Goal: Information Seeking & Learning: Check status

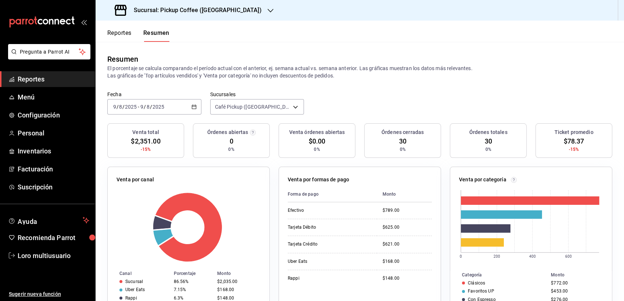
click at [194, 22] on header "Reportes Resumen" at bounding box center [359, 31] width 528 height 21
click at [193, 13] on h3 "Sucursal: Pickup Coffee ([GEOGRAPHIC_DATA])" at bounding box center [195, 10] width 134 height 9
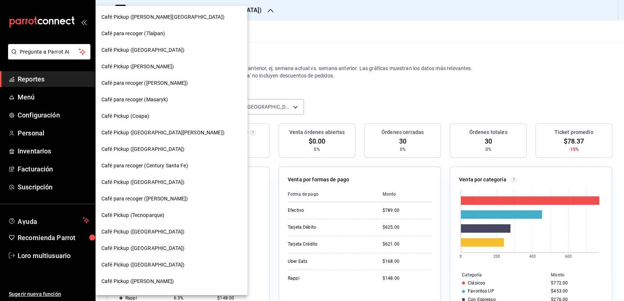
click at [141, 101] on span "Café para recoger (Masaryk)" at bounding box center [134, 100] width 67 height 8
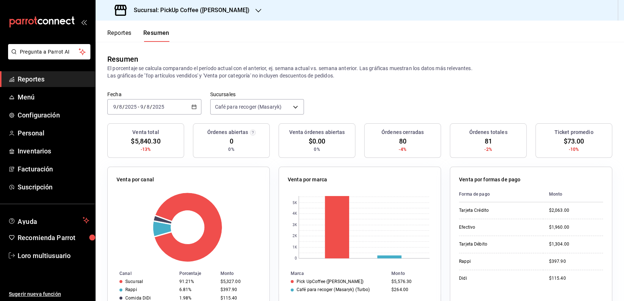
click at [152, 111] on div "[DATE] [DATE] - [DATE] [DATE]" at bounding box center [154, 106] width 94 height 15
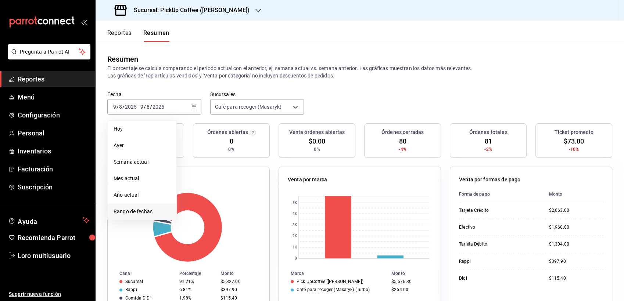
click at [163, 212] on span "Rango de fechas" at bounding box center [141, 212] width 57 height 8
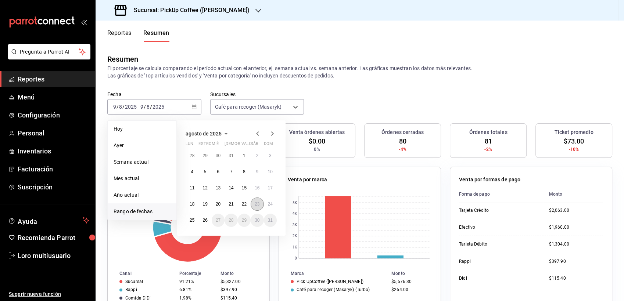
click at [253, 200] on button "23" at bounding box center [256, 204] width 13 height 13
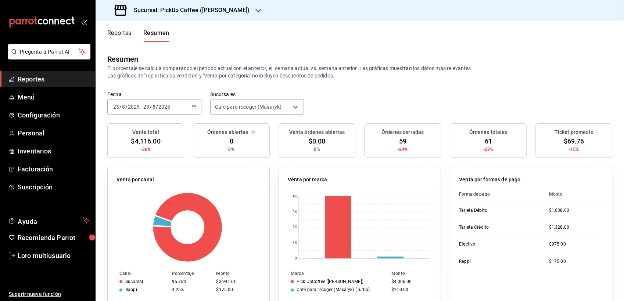
click at [150, 110] on div "[DATE] [DATE] - [DATE] [DATE]" at bounding box center [154, 106] width 94 height 15
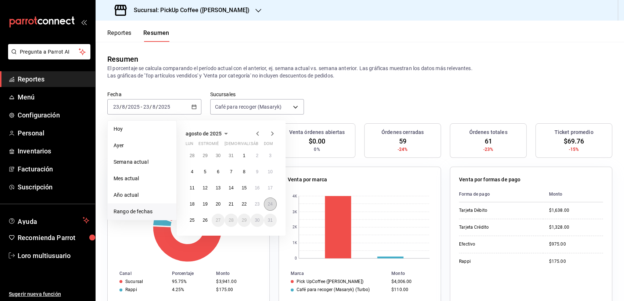
click at [269, 199] on button "24" at bounding box center [270, 204] width 13 height 13
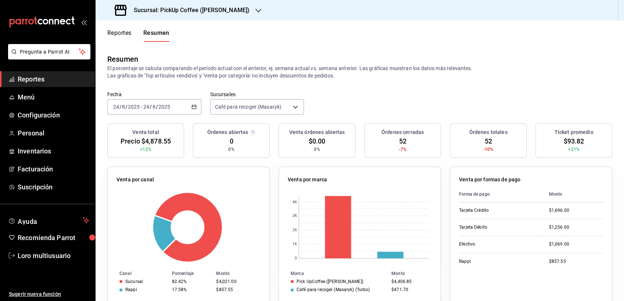
click at [162, 112] on div "[DATE] [DATE] - [DATE] [DATE]" at bounding box center [154, 106] width 94 height 15
click at [144, 113] on div "[DATE] [DATE] - [DATE] [DATE]" at bounding box center [154, 106] width 94 height 15
drag, startPoint x: 144, startPoint y: 113, endPoint x: 125, endPoint y: 106, distance: 19.9
click at [125, 106] on div "[DATE] [DATE]" at bounding box center [126, 107] width 29 height 6
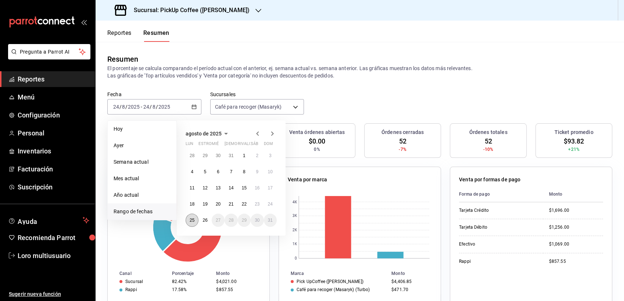
click at [194, 217] on button "25" at bounding box center [191, 220] width 13 height 13
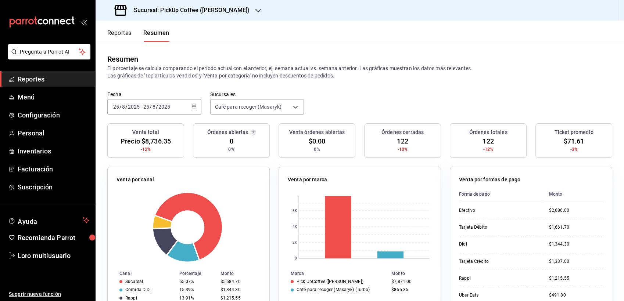
click at [220, 10] on h3 "Sucursal: PickUp Coffee ([PERSON_NAME])" at bounding box center [189, 10] width 122 height 9
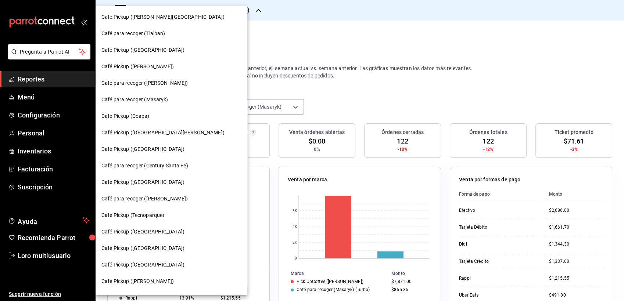
click at [162, 111] on div "Café Pickup (Coapa)" at bounding box center [171, 116] width 152 height 17
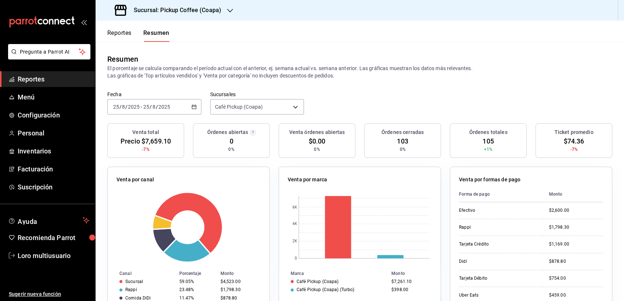
click at [150, 113] on div "[DATE] [DATE] - [DATE] [DATE]" at bounding box center [154, 106] width 94 height 15
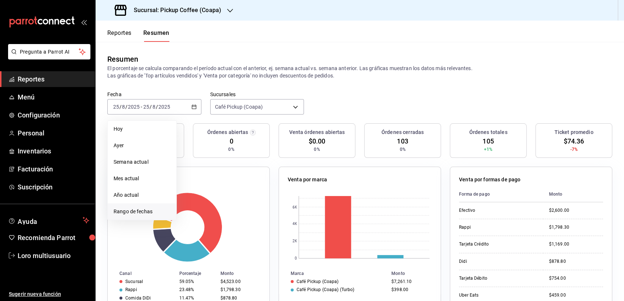
click at [123, 210] on span "Rango de fechas" at bounding box center [141, 212] width 57 height 8
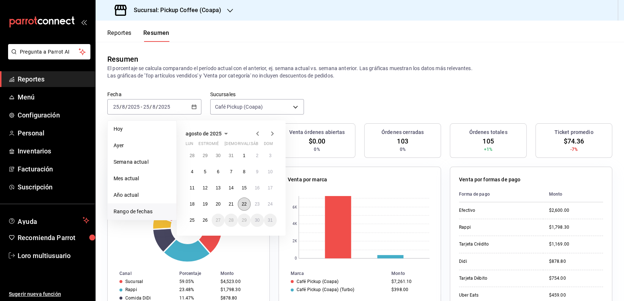
click at [245, 203] on abbr "22" at bounding box center [244, 204] width 5 height 5
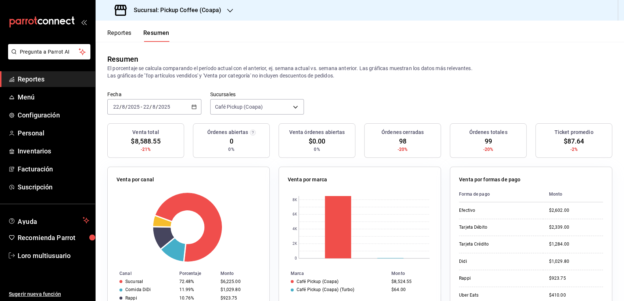
click at [144, 111] on div "[DATE] [DATE] - [DATE] [DATE]" at bounding box center [154, 106] width 94 height 15
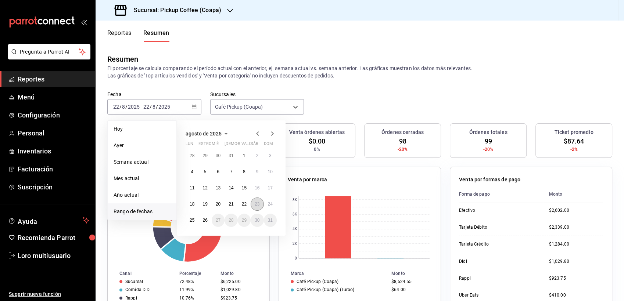
click at [252, 199] on button "23" at bounding box center [256, 204] width 13 height 13
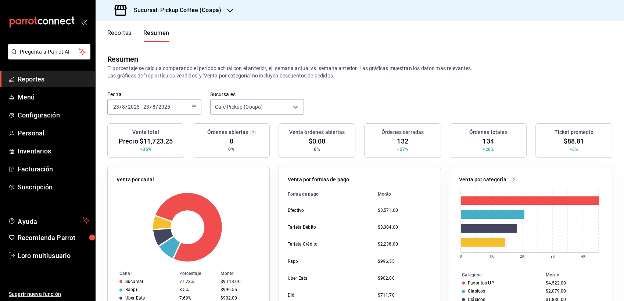
click at [174, 107] on div "[DATE] [DATE] - [DATE] [DATE]" at bounding box center [154, 106] width 94 height 15
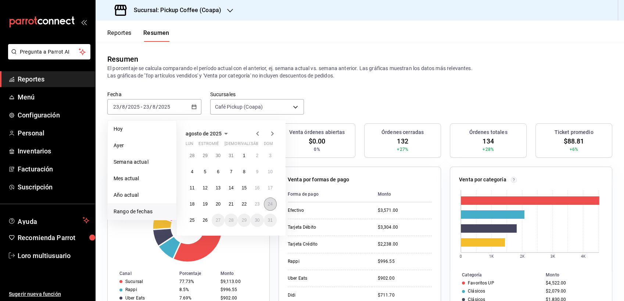
click at [273, 200] on button "24" at bounding box center [270, 204] width 13 height 13
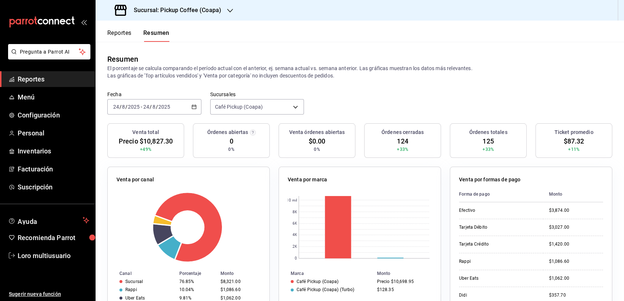
click at [130, 109] on input "2025" at bounding box center [133, 107] width 12 height 6
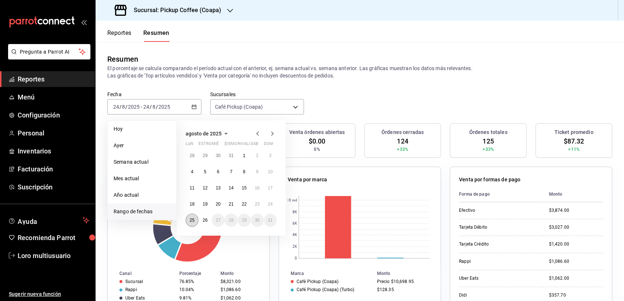
click at [192, 222] on abbr "25" at bounding box center [192, 220] width 5 height 5
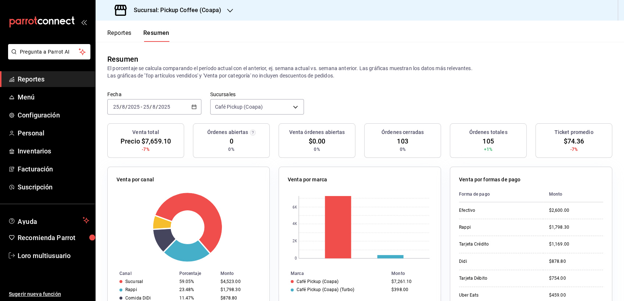
click at [203, 13] on h3 "Sucursal: Pickup Coffee (Coapa)" at bounding box center [174, 10] width 93 height 9
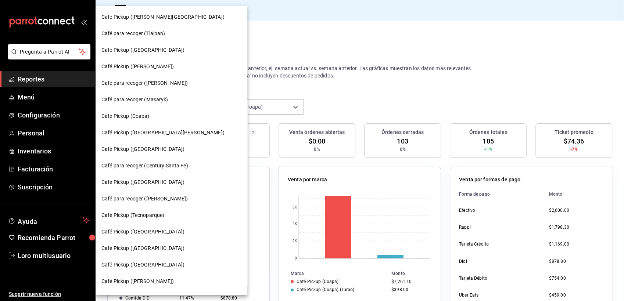
drag, startPoint x: 209, startPoint y: 57, endPoint x: 147, endPoint y: 195, distance: 150.9
click at [145, 178] on span "Café Pickup ([GEOGRAPHIC_DATA])" at bounding box center [142, 182] width 83 height 8
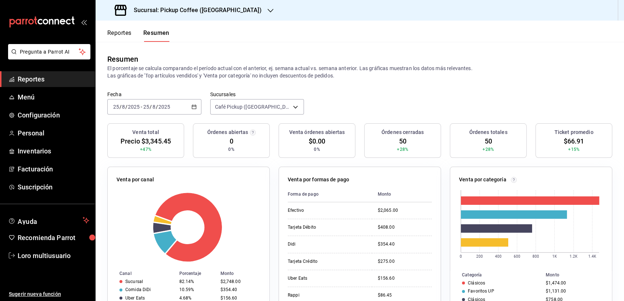
click at [196, 4] on div "Sucursal: Pickup Coffee ([GEOGRAPHIC_DATA])" at bounding box center [188, 10] width 175 height 21
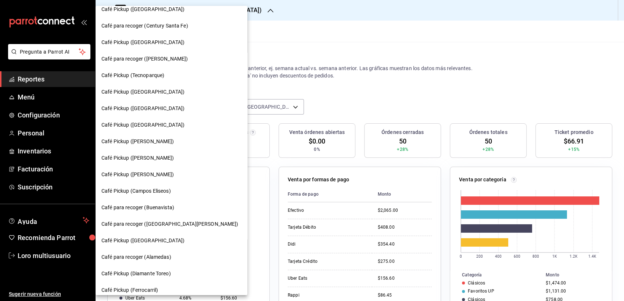
scroll to position [145, 0]
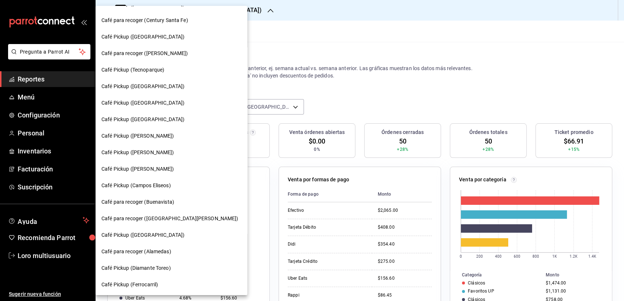
click at [139, 85] on span "Café Pickup ([GEOGRAPHIC_DATA])" at bounding box center [142, 87] width 83 height 8
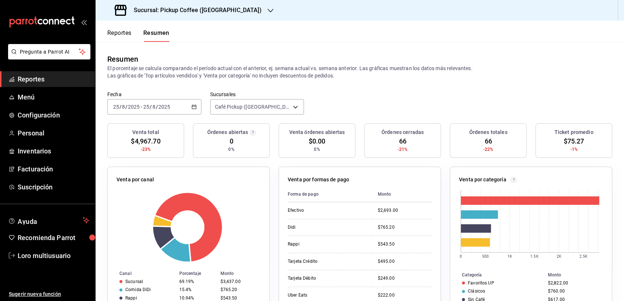
click at [188, 4] on div "Sucursal: Pickup Coffee ([GEOGRAPHIC_DATA])" at bounding box center [188, 10] width 175 height 21
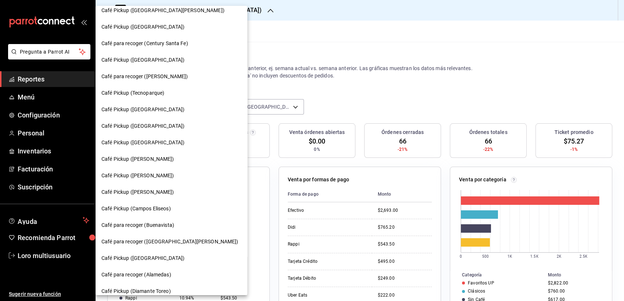
scroll to position [132, 0]
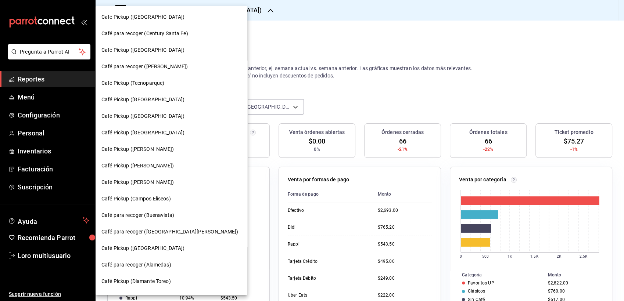
click at [145, 177] on div "Café Pickup ([PERSON_NAME])" at bounding box center [171, 182] width 152 height 17
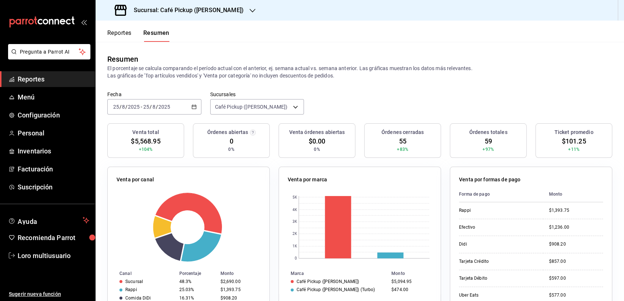
click at [209, 3] on div "Sucursal: Café Pickup ([PERSON_NAME])" at bounding box center [179, 10] width 157 height 21
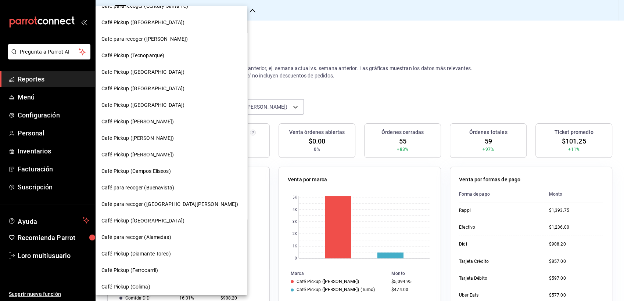
scroll to position [162, 0]
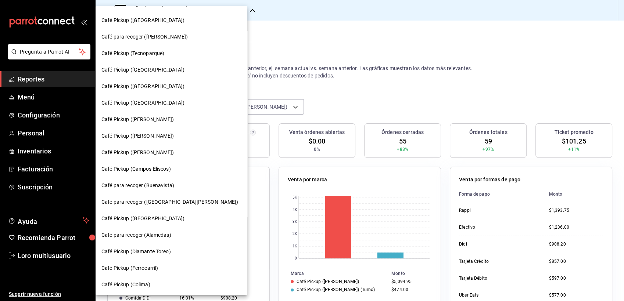
click at [138, 163] on div "Café Pickup (Campos Eliseos)" at bounding box center [171, 169] width 152 height 17
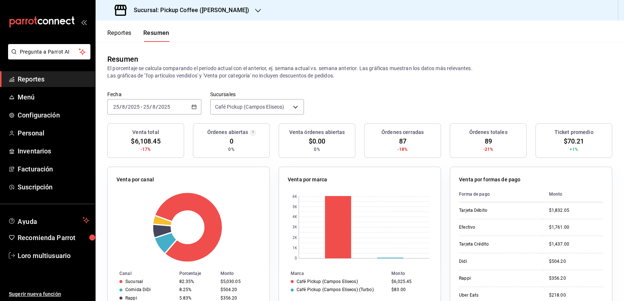
click at [198, 12] on h3 "Sucursal: Pickup Coffee ([PERSON_NAME])" at bounding box center [188, 10] width 121 height 9
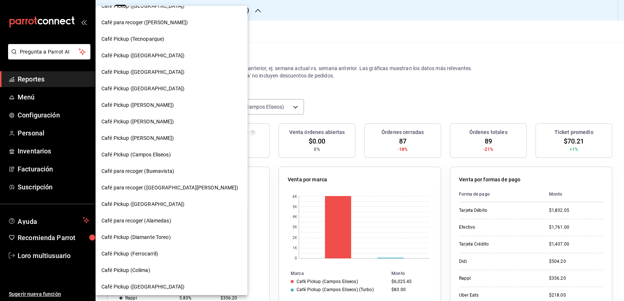
scroll to position [177, 0]
click at [152, 171] on span "Café para recoger (Buenavista)" at bounding box center [137, 171] width 73 height 8
